Goal: Information Seeking & Learning: Learn about a topic

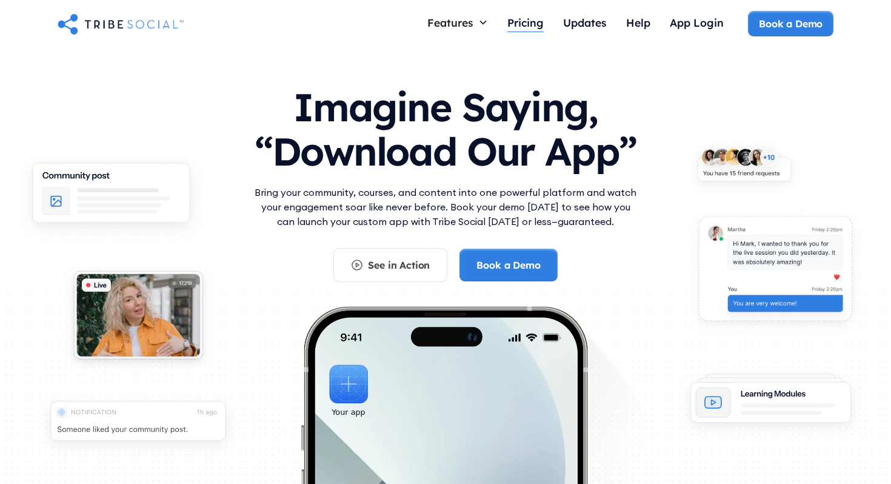
click at [527, 22] on div "Pricing" at bounding box center [525, 22] width 36 height 13
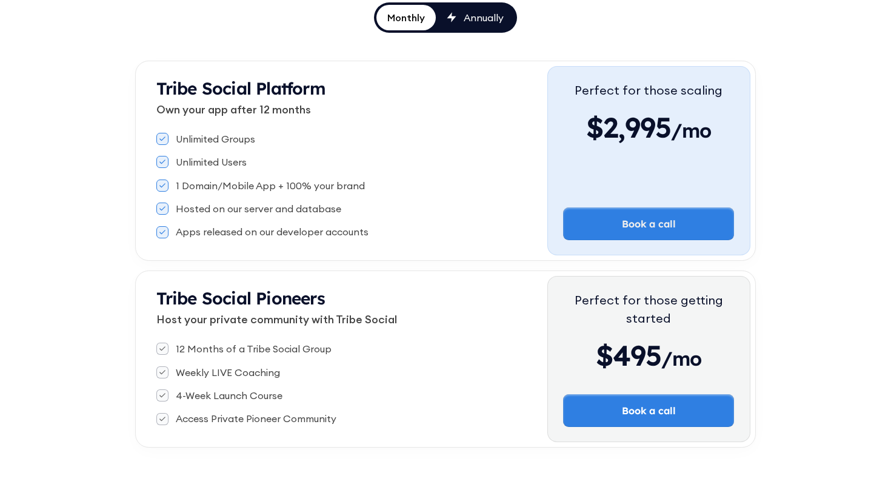
scroll to position [227, 0]
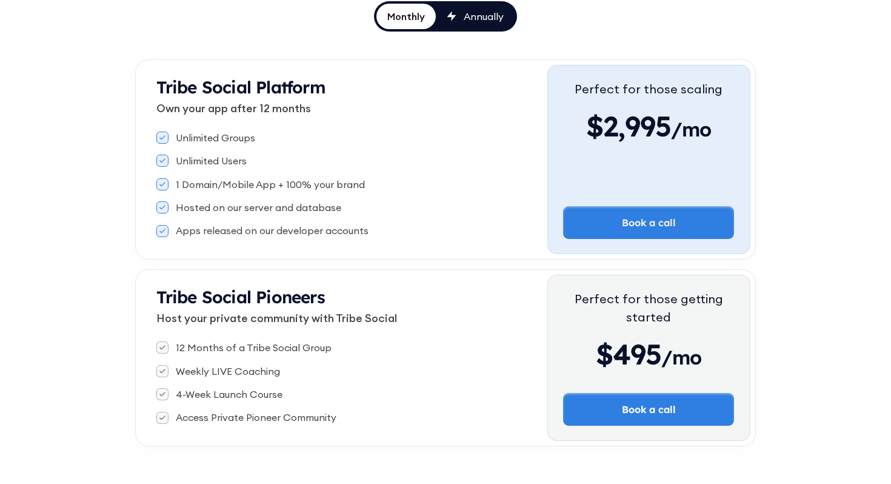
click at [485, 22] on div "Annually" at bounding box center [484, 16] width 40 height 13
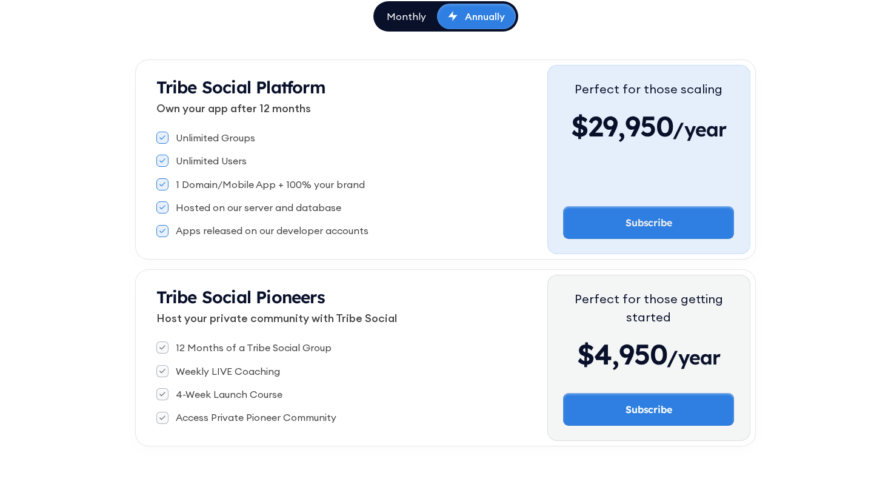
click at [401, 13] on div "Monthly" at bounding box center [406, 16] width 39 height 13
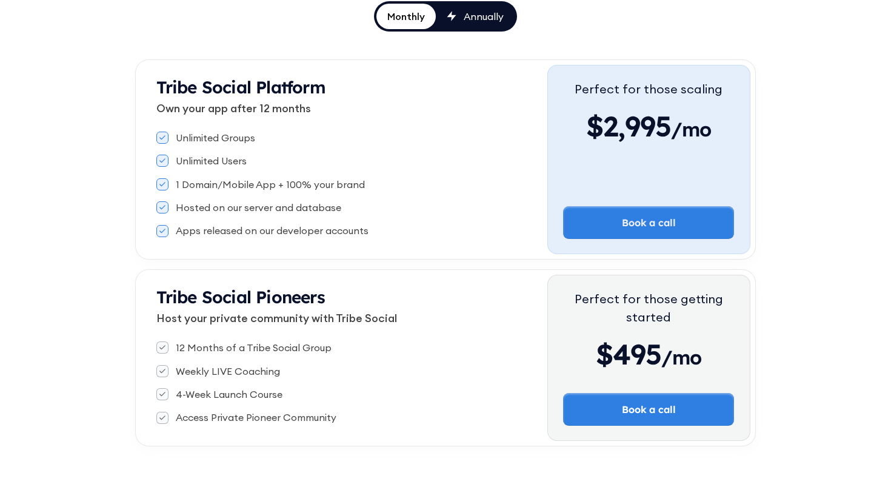
click at [454, 20] on icon at bounding box center [452, 16] width 10 height 10
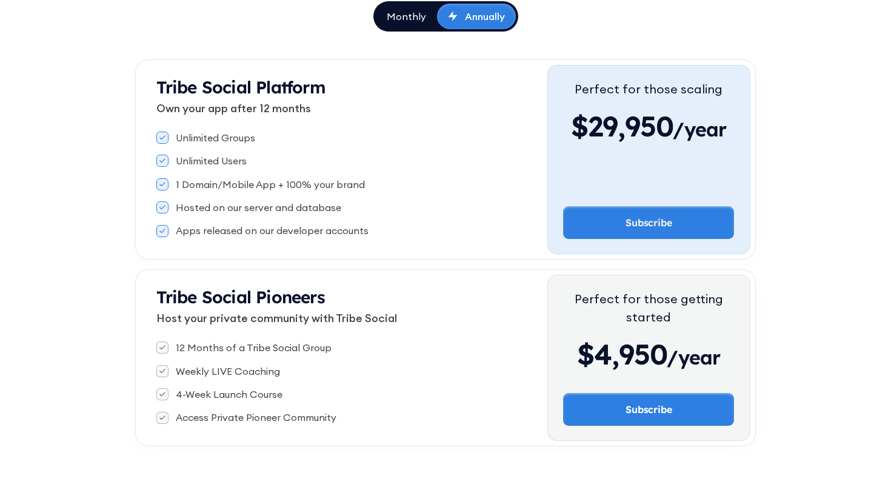
click at [405, 18] on div "Monthly" at bounding box center [406, 16] width 39 height 13
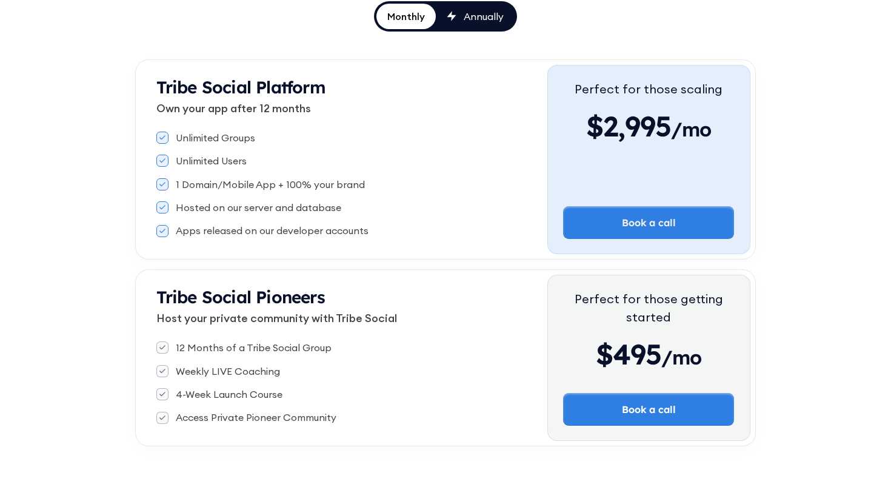
click at [473, 25] on link "Annually" at bounding box center [475, 16] width 79 height 25
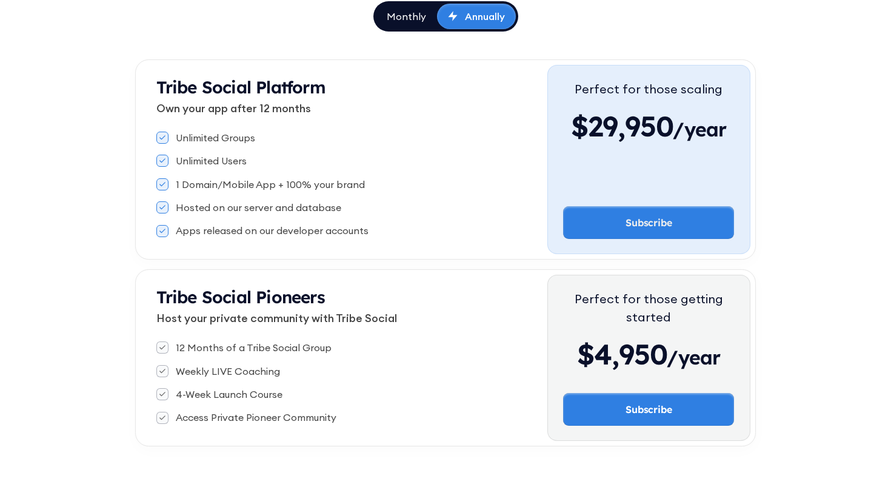
click at [402, 13] on div "Monthly" at bounding box center [406, 16] width 39 height 13
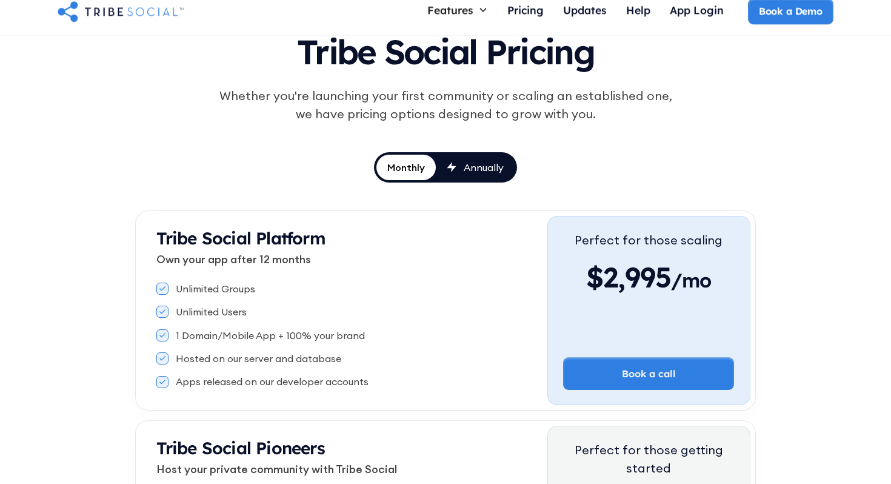
scroll to position [0, 0]
